Goal: Task Accomplishment & Management: Manage account settings

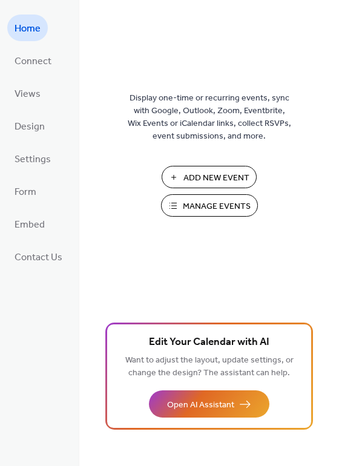
click at [198, 206] on span "Manage Events" at bounding box center [217, 206] width 68 height 13
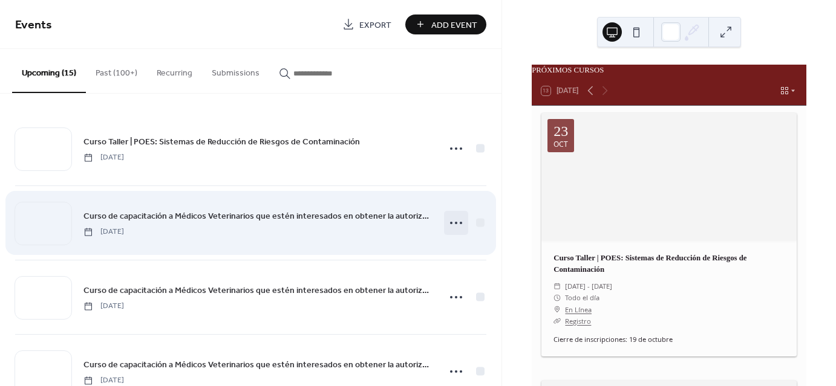
click at [455, 222] on circle at bounding box center [456, 223] width 2 height 2
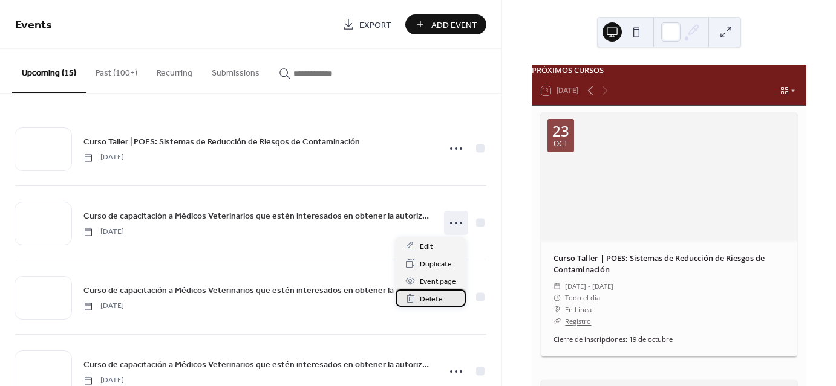
click at [435, 299] on span "Delete" at bounding box center [431, 299] width 23 height 13
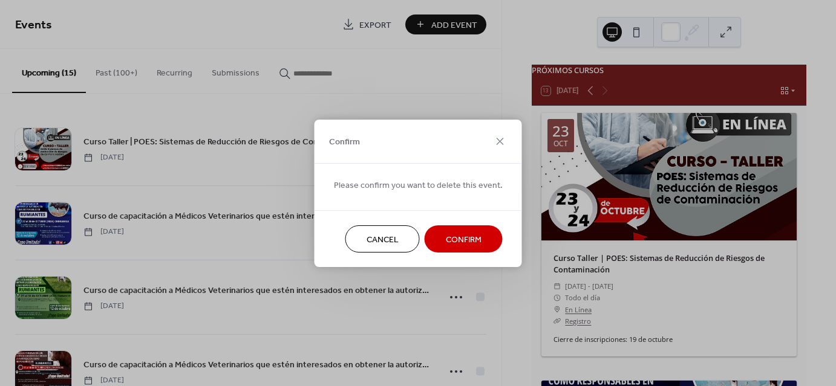
click at [457, 239] on span "Confirm" at bounding box center [464, 239] width 36 height 13
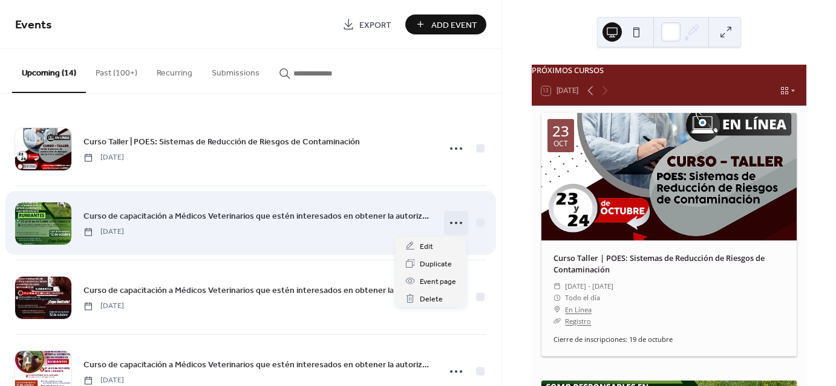
click at [455, 220] on icon at bounding box center [455, 222] width 19 height 19
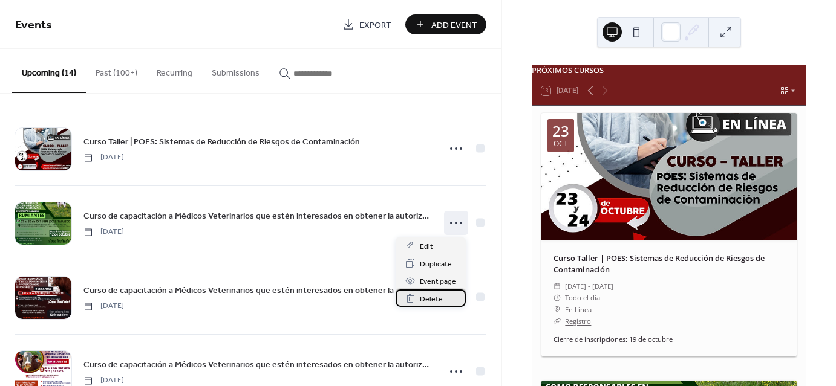
click at [432, 300] on span "Delete" at bounding box center [431, 299] width 23 height 13
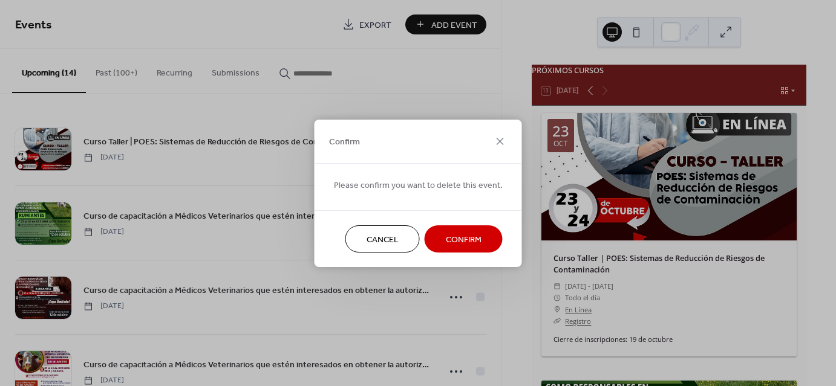
click at [460, 239] on span "Confirm" at bounding box center [464, 239] width 36 height 13
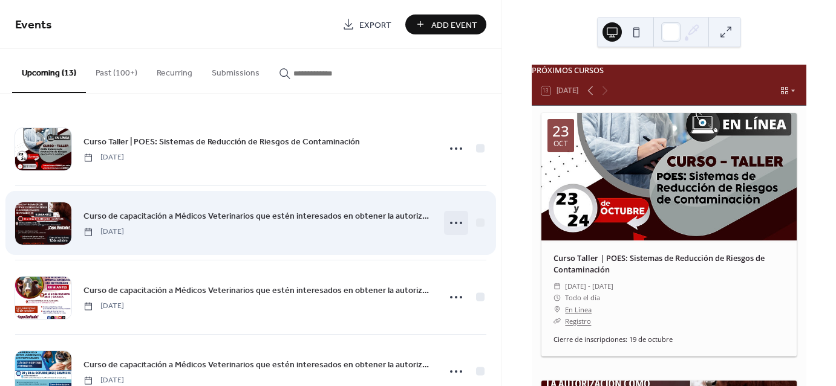
click at [446, 217] on icon at bounding box center [455, 222] width 19 height 19
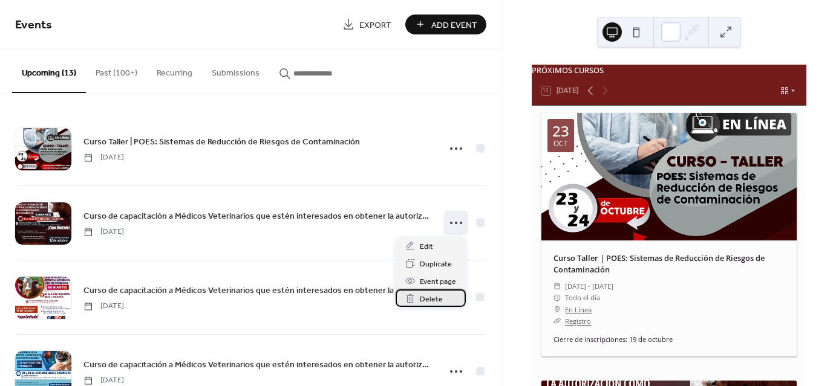
click at [424, 296] on span "Delete" at bounding box center [431, 299] width 23 height 13
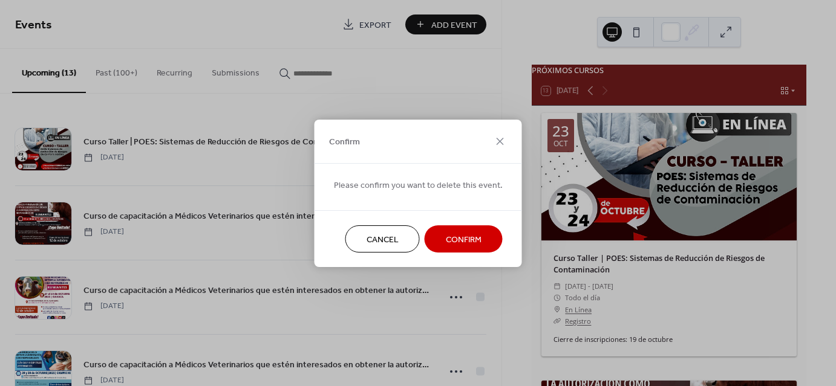
click at [456, 241] on span "Confirm" at bounding box center [464, 239] width 36 height 13
